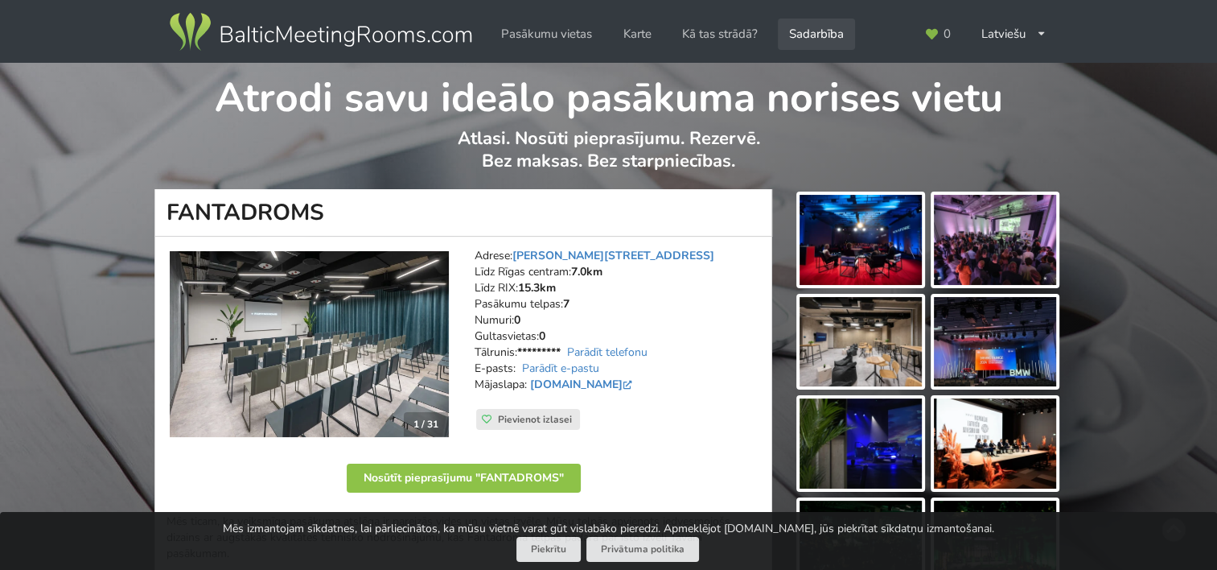
click at [820, 37] on link "Sadarbība" at bounding box center [816, 34] width 77 height 31
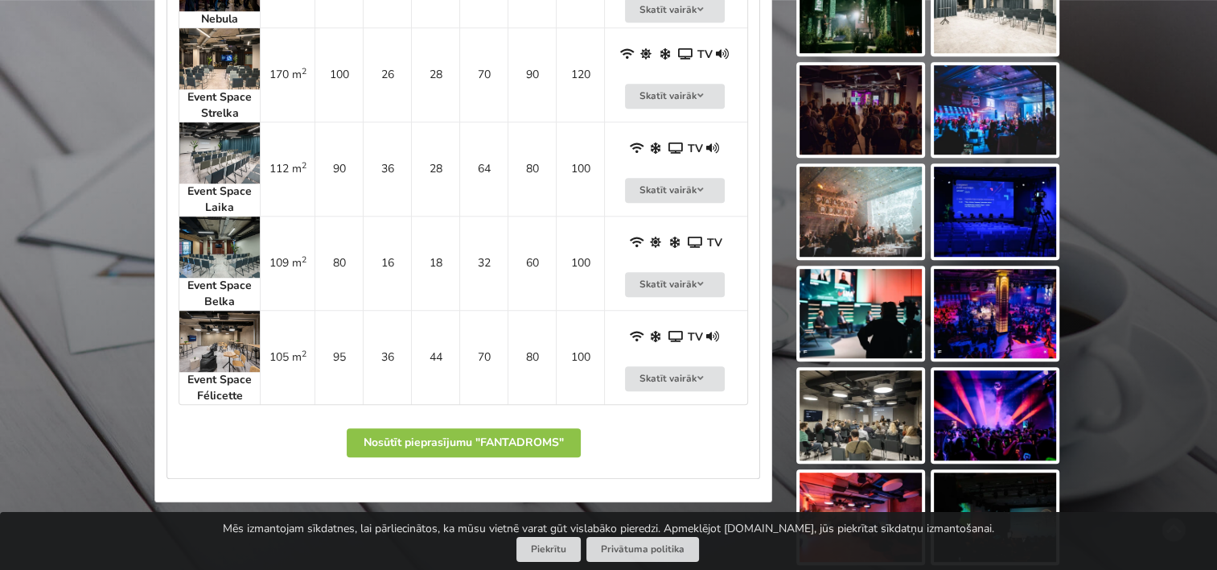
scroll to position [966, 0]
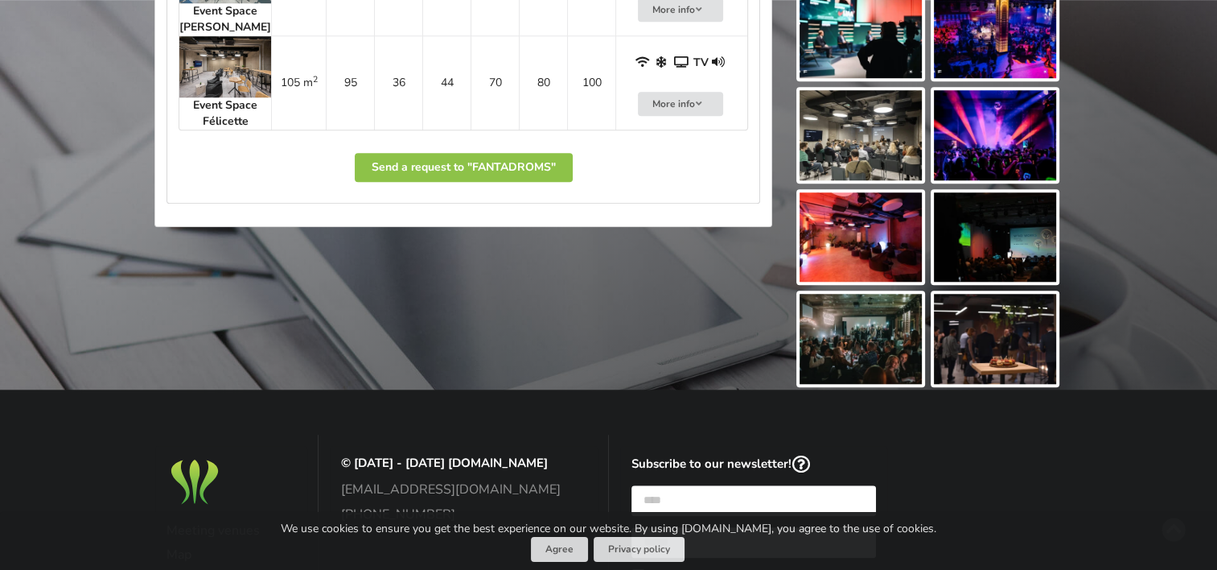
scroll to position [1448, 0]
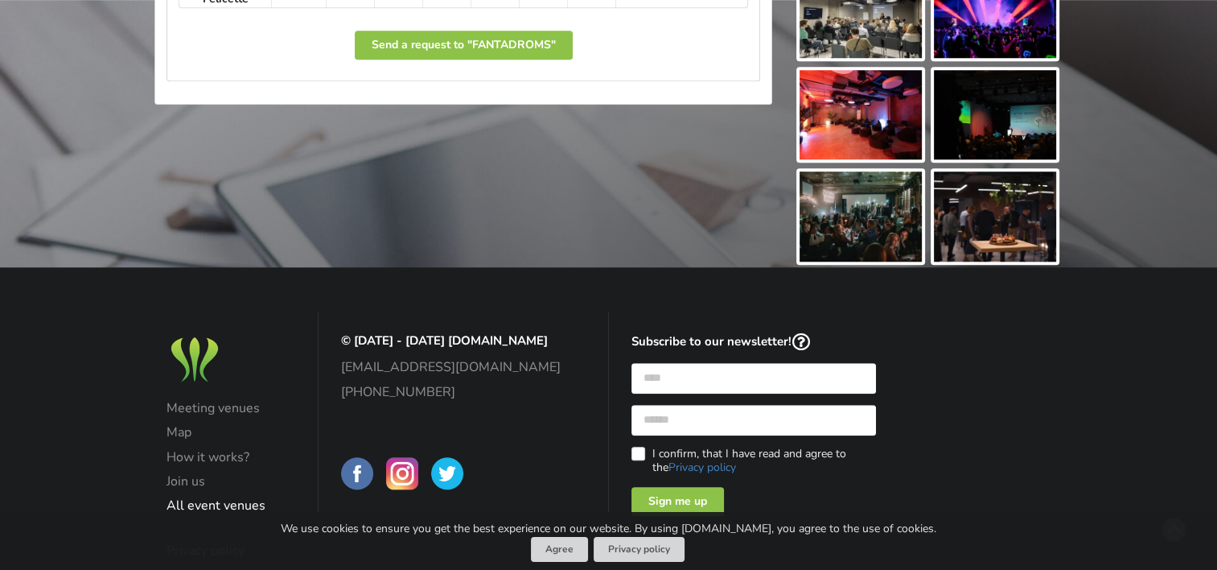
click at [220, 505] on link "All event venues" at bounding box center [232, 505] width 130 height 14
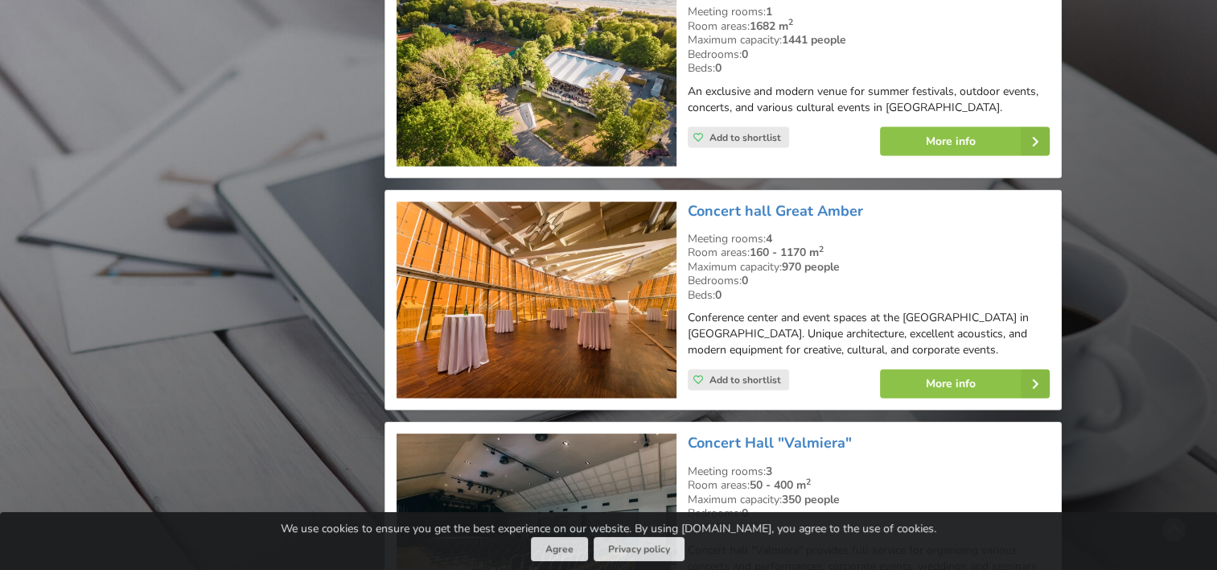
scroll to position [3701, 0]
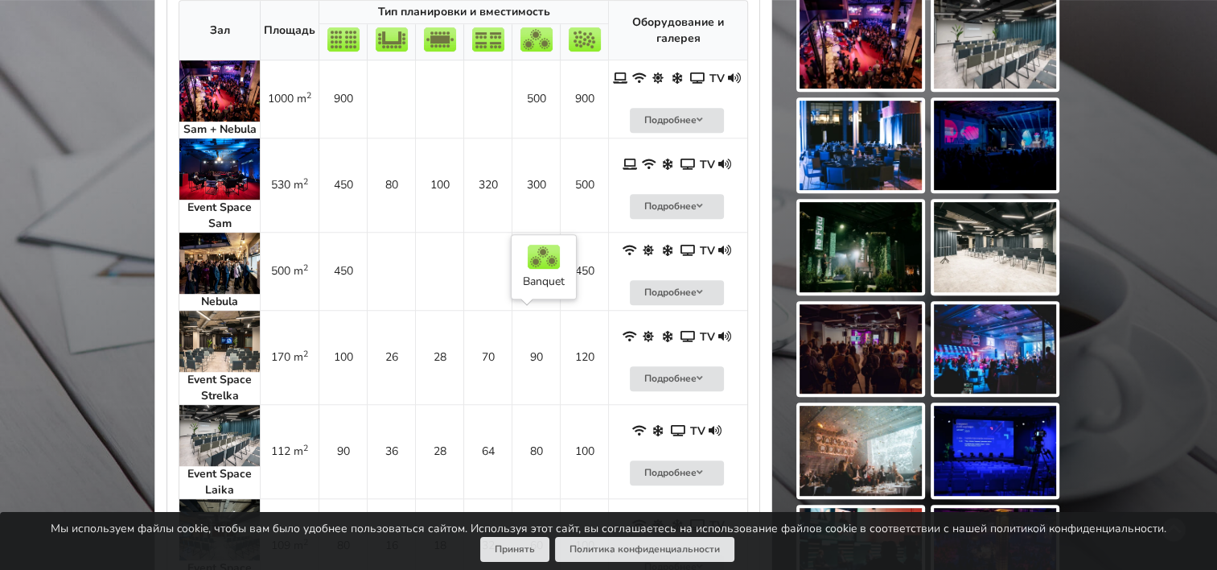
scroll to position [885, 0]
